Goal: Find specific page/section: Find specific page/section

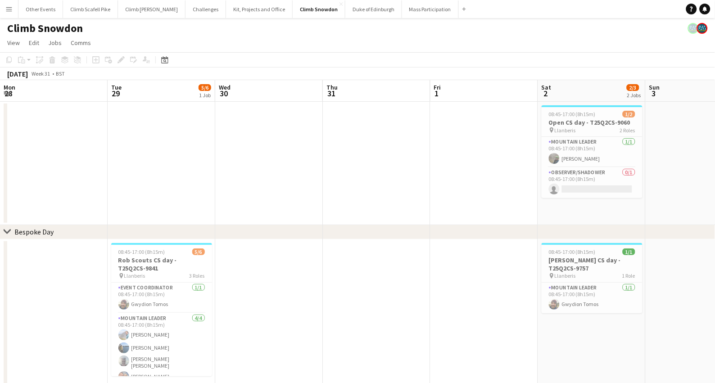
scroll to position [0, 267]
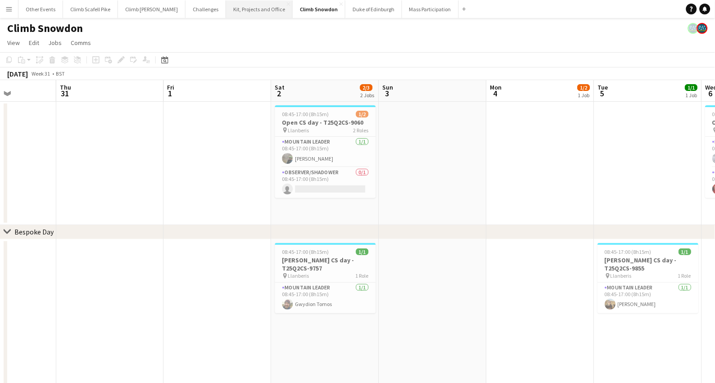
click at [245, 12] on button "Kit, Projects and Office Close" at bounding box center [259, 9] width 67 height 18
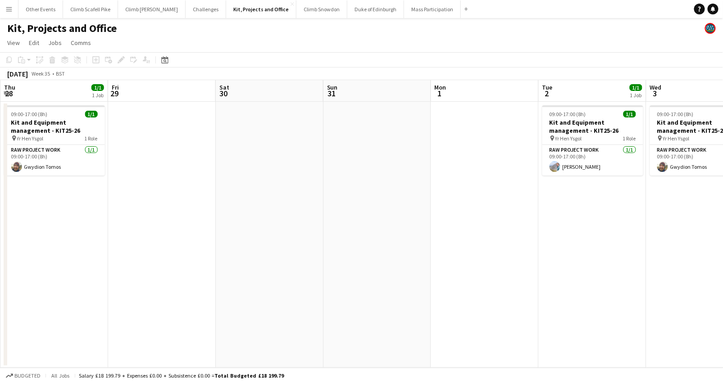
drag, startPoint x: 627, startPoint y: 245, endPoint x: 411, endPoint y: 252, distance: 215.4
click at [411, 252] on app-calendar-viewport "Mon 25 1/1 1 Job Tue 26 Wed 27 1/1 1 Job Thu 28 1/1 1 Job Fri 29 Sat 30 Sun 31 …" at bounding box center [361, 224] width 723 height 288
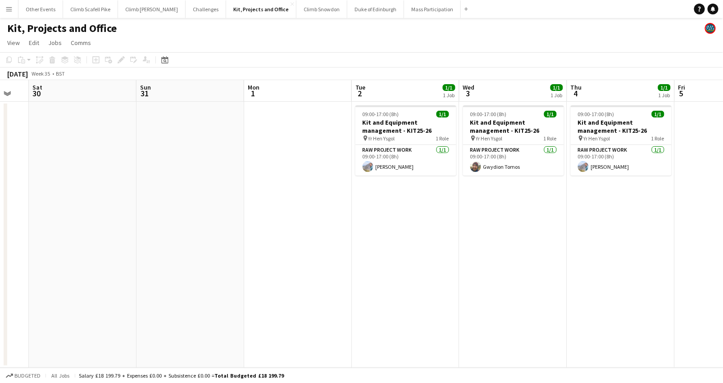
scroll to position [0, 299]
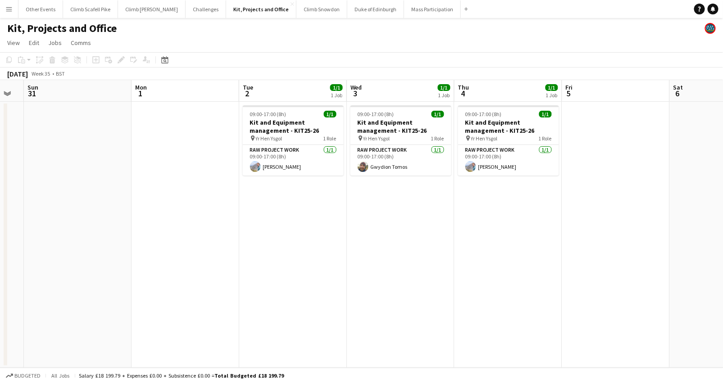
drag, startPoint x: 661, startPoint y: 246, endPoint x: 363, endPoint y: 263, distance: 299.1
click at [363, 263] on app-calendar-viewport "Thu 28 1/1 1 Job Fri 29 Sat 30 Sun 31 Mon 1 Tue 2 1/1 1 Job Wed 3 1/1 1 Job Thu…" at bounding box center [361, 224] width 723 height 288
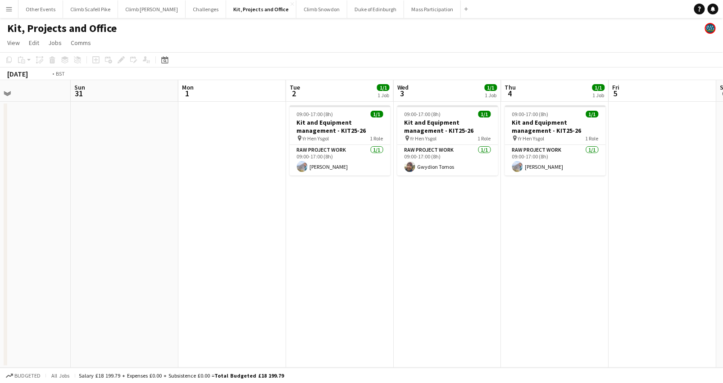
drag, startPoint x: 577, startPoint y: 234, endPoint x: 193, endPoint y: 242, distance: 383.4
click at [193, 242] on app-calendar-viewport "Thu 28 1/1 1 Job Fri 29 Sat 30 Sun 31 Mon 1 Tue 2 1/1 1 Job Wed 3 1/1 1 Job Thu…" at bounding box center [361, 224] width 723 height 288
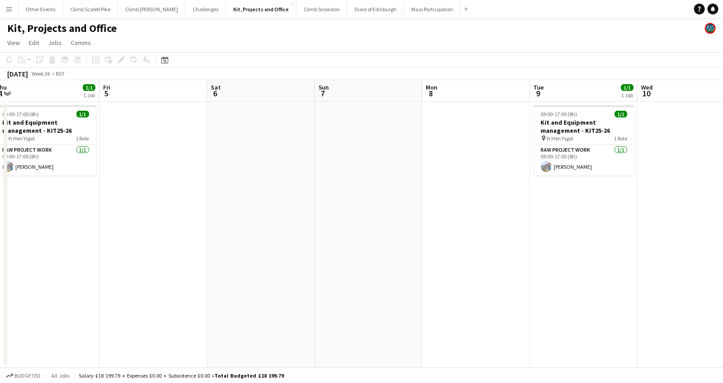
drag, startPoint x: 466, startPoint y: 227, endPoint x: 187, endPoint y: 244, distance: 279.8
click at [187, 244] on app-calendar-viewport "Mon 1 Tue 2 1/1 1 Job Wed 3 1/1 1 Job Thu 4 1/1 1 Job Fri 5 Sat 6 Sun 7 Mon 8 T…" at bounding box center [361, 224] width 723 height 288
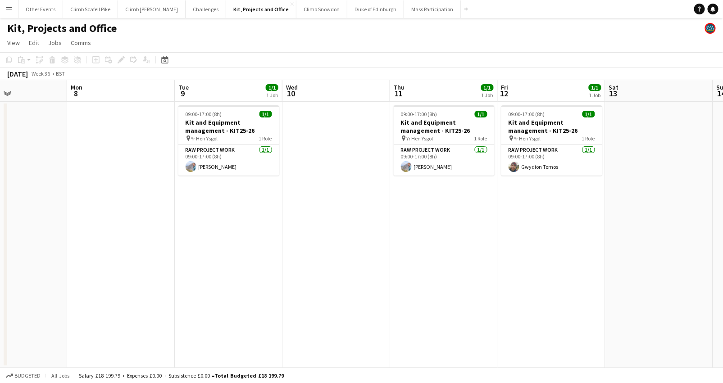
scroll to position [0, 255]
drag, startPoint x: 515, startPoint y: 245, endPoint x: 377, endPoint y: 257, distance: 138.7
click at [377, 257] on app-calendar-viewport "Fri 5 Sat 6 Sun 7 Mon 8 Tue 9 1/1 1 Job Wed 10 Thu 11 1/1 1 Job Fri 12 1/1 1 Jo…" at bounding box center [361, 224] width 723 height 288
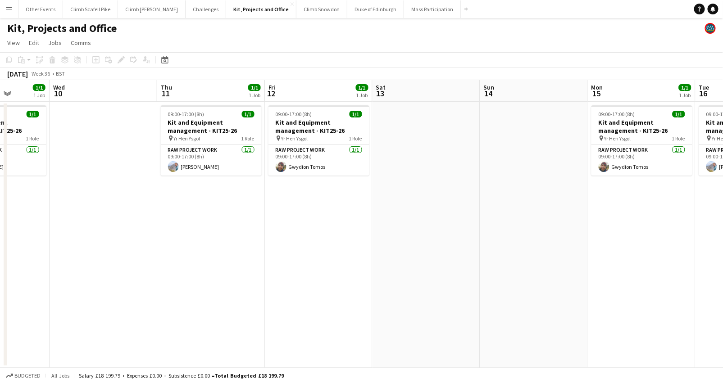
drag, startPoint x: 502, startPoint y: 250, endPoint x: 270, endPoint y: 263, distance: 232.4
click at [270, 263] on app-calendar-viewport "Sat 6 Sun 7 Mon 8 Tue 9 1/1 1 Job Wed 10 Thu 11 1/1 1 Job Fri 12 1/1 1 Job Sat …" at bounding box center [361, 224] width 723 height 288
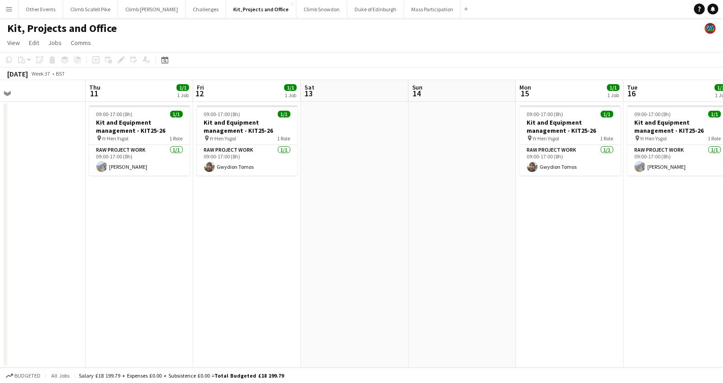
drag, startPoint x: 546, startPoint y: 237, endPoint x: 569, endPoint y: 232, distance: 24.1
click at [597, 240] on app-calendar-viewport "Mon 8 Tue 9 1/1 1 Job Wed 10 Thu 11 1/1 1 Job Fri 12 1/1 1 Job Sat 13 Sun 14 Mo…" at bounding box center [361, 224] width 723 height 288
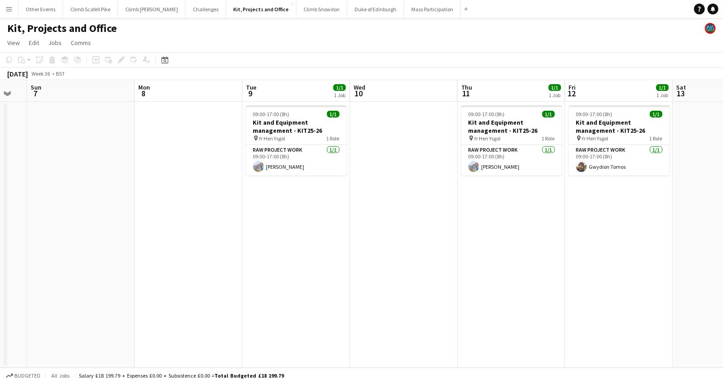
drag, startPoint x: 252, startPoint y: 256, endPoint x: 485, endPoint y: 258, distance: 233.3
click at [485, 258] on app-calendar-viewport "Fri 5 Sat 6 Sun 7 Mon 8 Tue 9 1/1 1 Job Wed 10 Thu 11 1/1 1 Job Fri 12 1/1 1 Jo…" at bounding box center [361, 224] width 723 height 288
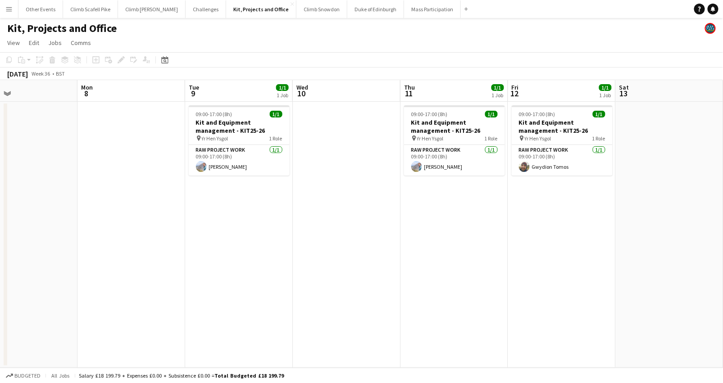
scroll to position [0, 245]
drag, startPoint x: 460, startPoint y: 249, endPoint x: 404, endPoint y: 261, distance: 57.5
click at [404, 261] on app-calendar-viewport "Fri 5 Sat 6 Sun 7 Mon 8 Tue 9 1/1 1 Job Wed 10 Thu 11 1/1 1 Job Fri 12 1/1 1 Jo…" at bounding box center [361, 224] width 723 height 288
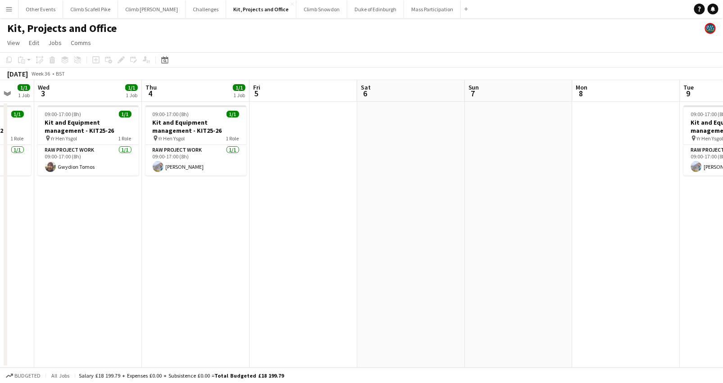
drag, startPoint x: 270, startPoint y: 256, endPoint x: 514, endPoint y: 233, distance: 245.2
click at [524, 238] on app-calendar-viewport "Mon 1 Tue 2 1/1 1 Job Wed 3 1/1 1 Job Thu 4 1/1 1 Job Fri 5 Sat 6 Sun 7 Mon 8 T…" at bounding box center [361, 224] width 723 height 288
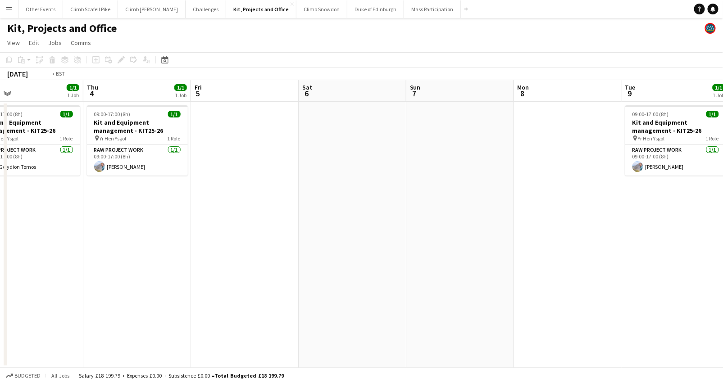
drag, startPoint x: 504, startPoint y: 236, endPoint x: 570, endPoint y: 209, distance: 71.4
click at [584, 219] on app-calendar-viewport "Mon 1 Tue 2 1/1 1 Job Wed 3 1/1 1 Job Thu 4 1/1 1 Job Fri 5 Sat 6 Sun 7 Mon 8 T…" at bounding box center [361, 224] width 723 height 288
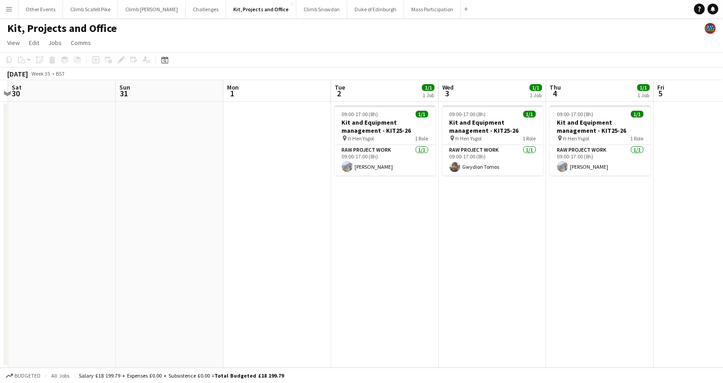
drag, startPoint x: 198, startPoint y: 245, endPoint x: 604, endPoint y: 228, distance: 406.2
click at [607, 231] on app-calendar-viewport "Thu 28 1/1 1 Job Fri 29 Sat 30 Sun 31 Mon 1 Tue 2 1/1 1 Job Wed 3 1/1 1 Job Thu…" at bounding box center [361, 224] width 723 height 288
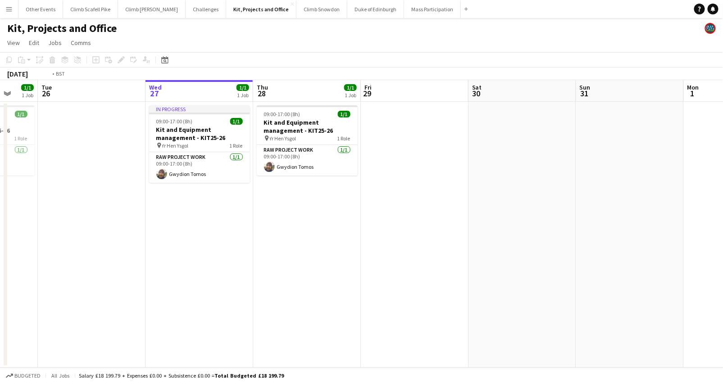
drag, startPoint x: 250, startPoint y: 265, endPoint x: 448, endPoint y: 255, distance: 198.4
click at [448, 257] on app-calendar-viewport "Sun 24 Mon 25 1/1 1 Job Tue 26 Wed 27 1/1 1 Job Thu 28 1/1 1 Job Fri 29 Sat 30 …" at bounding box center [361, 224] width 723 height 288
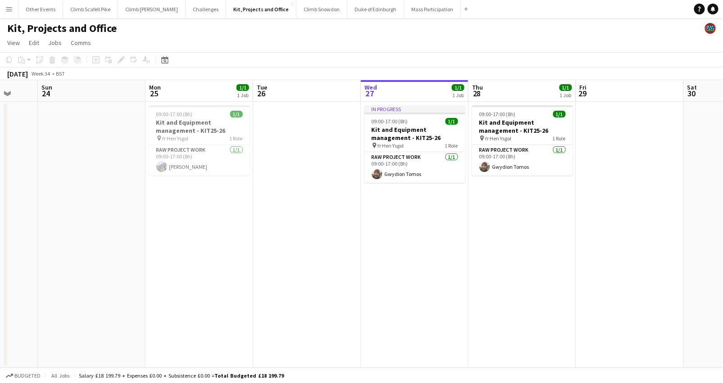
scroll to position [0, 285]
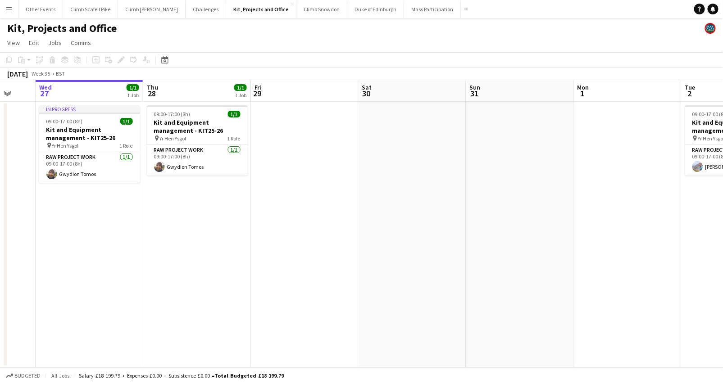
drag, startPoint x: 605, startPoint y: 263, endPoint x: 390, endPoint y: 266, distance: 214.9
click at [390, 266] on app-calendar-viewport "Sat 23 Sun 24 Mon 25 1/1 1 Job Tue 26 Wed 27 1/1 1 Job Thu 28 1/1 1 Job Fri 29 …" at bounding box center [361, 224] width 723 height 288
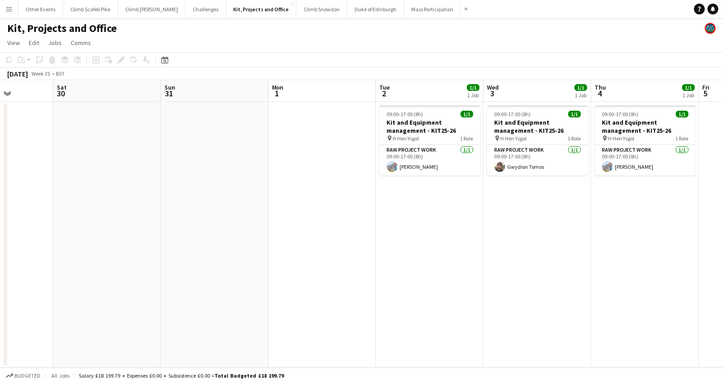
scroll to position [0, 373]
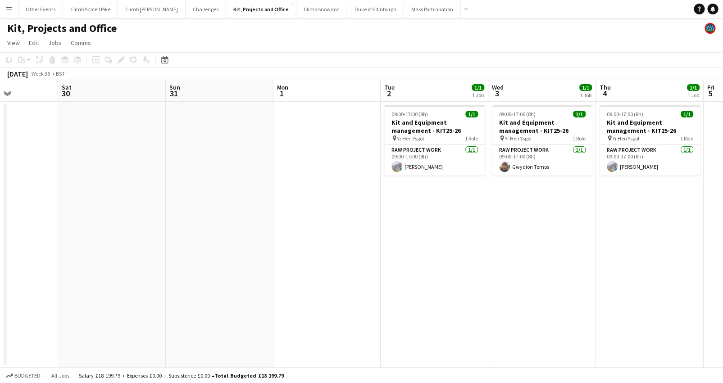
drag, startPoint x: 582, startPoint y: 236, endPoint x: 346, endPoint y: 256, distance: 236.4
click at [345, 256] on app-calendar-viewport "Tue 26 Wed 27 1/1 1 Job Thu 28 1/1 1 Job Fri 29 Sat 30 Sun 31 Mon 1 Tue 2 1/1 1…" at bounding box center [361, 224] width 723 height 288
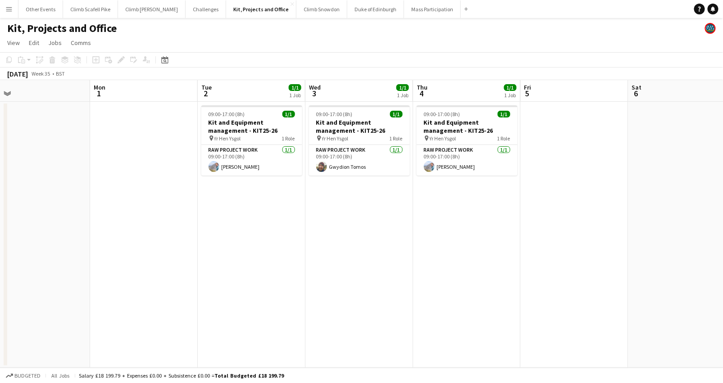
scroll to position [0, 254]
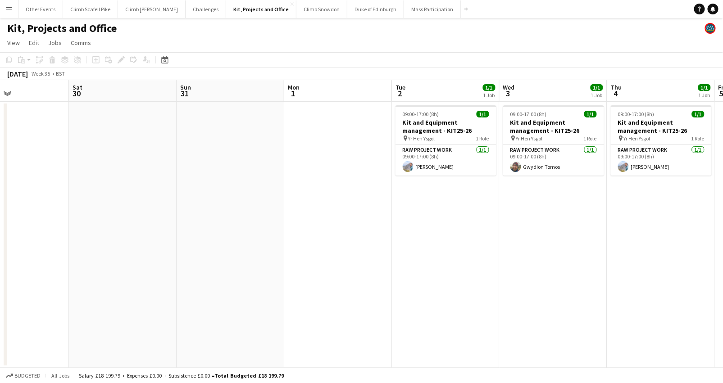
drag, startPoint x: 622, startPoint y: 241, endPoint x: 636, endPoint y: 253, distance: 18.2
click at [636, 253] on app-calendar-viewport "Wed 27 1/1 1 Job Thu 28 1/1 1 Job Fri 29 Sat 30 Sun 31 Mon 1 Tue 2 1/1 1 Job We…" at bounding box center [361, 224] width 723 height 288
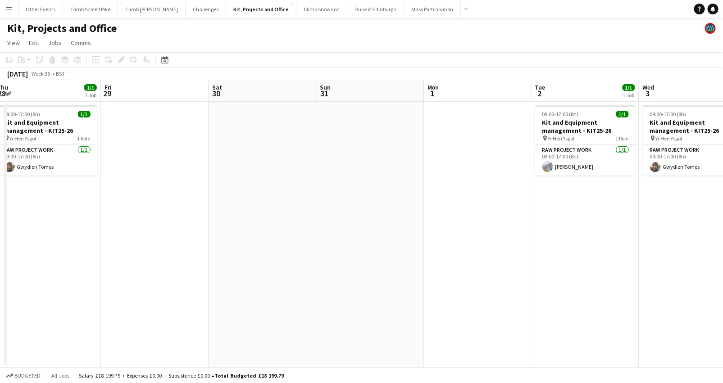
drag, startPoint x: 433, startPoint y: 264, endPoint x: 592, endPoint y: 224, distance: 164.1
click at [679, 232] on app-calendar-viewport "Tue 26 Wed 27 1/1 1 Job Thu 28 1/1 1 Job Fri 29 Sat 30 Sun 31 Mon 1 Tue 2 1/1 1…" at bounding box center [361, 224] width 723 height 288
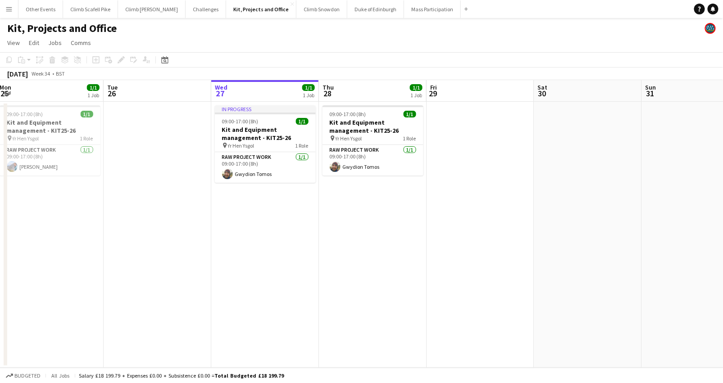
scroll to position [0, 206]
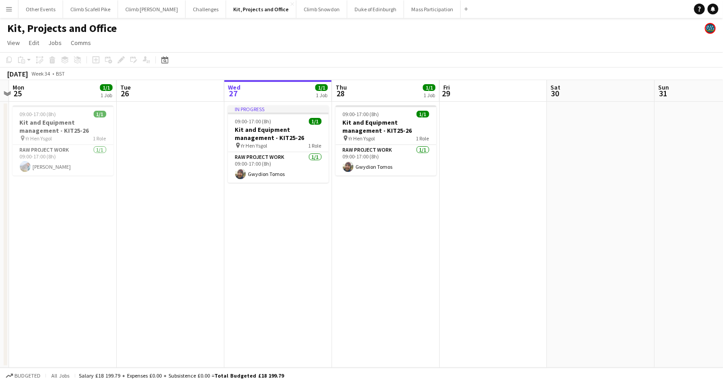
drag, startPoint x: 356, startPoint y: 241, endPoint x: 586, endPoint y: 225, distance: 231.2
click at [586, 225] on app-calendar-viewport "Sat 23 Sun 24 Mon 25 1/1 1 Job Tue 26 Wed 27 1/1 1 Job Thu 28 1/1 1 Job Fri 29 …" at bounding box center [361, 224] width 723 height 288
